Goal: Task Accomplishment & Management: Use online tool/utility

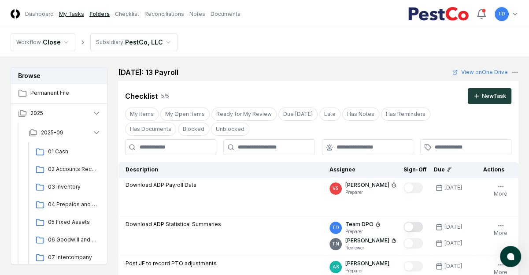
click at [73, 11] on link "My Tasks" at bounding box center [71, 14] width 25 height 8
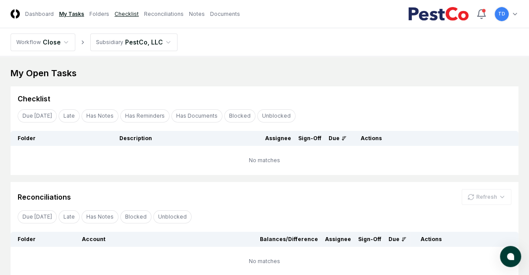
click at [125, 14] on link "Checklist" at bounding box center [127, 14] width 24 height 8
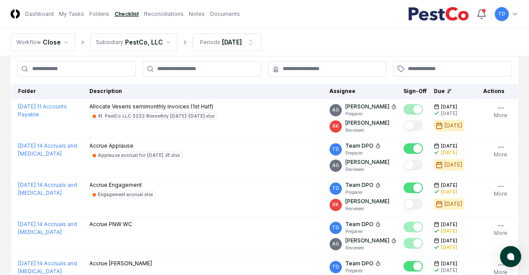
scroll to position [14, 0]
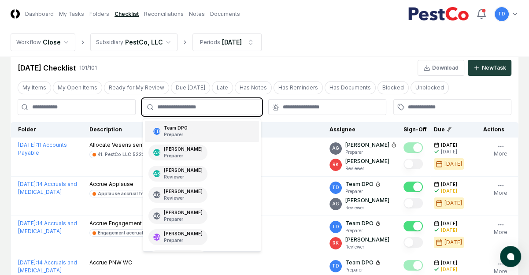
click at [224, 104] on input "text" at bounding box center [206, 107] width 98 height 8
click at [199, 133] on div "TD Team DPO Preparer" at bounding box center [202, 131] width 114 height 21
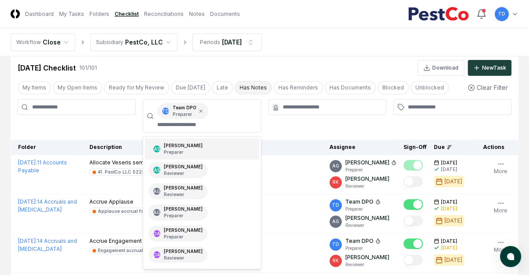
click at [239, 86] on button "Has Notes" at bounding box center [253, 87] width 37 height 13
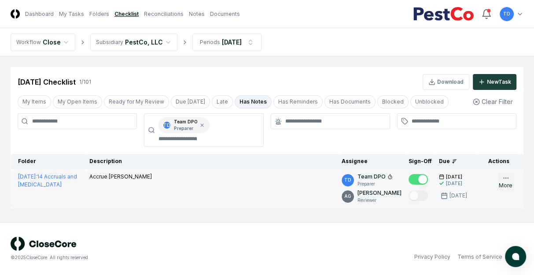
click at [512, 181] on button "More" at bounding box center [505, 182] width 17 height 18
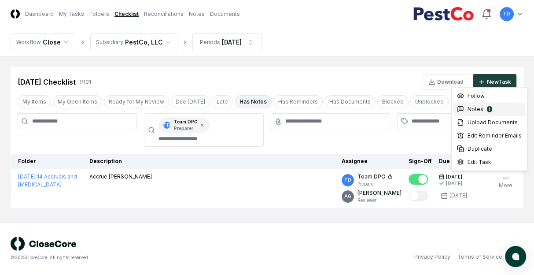
click at [487, 106] on div "1" at bounding box center [489, 109] width 5 height 6
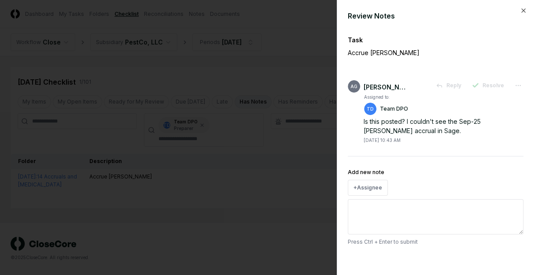
click at [236, 48] on div at bounding box center [267, 137] width 534 height 275
